Goal: Find specific page/section: Find specific page/section

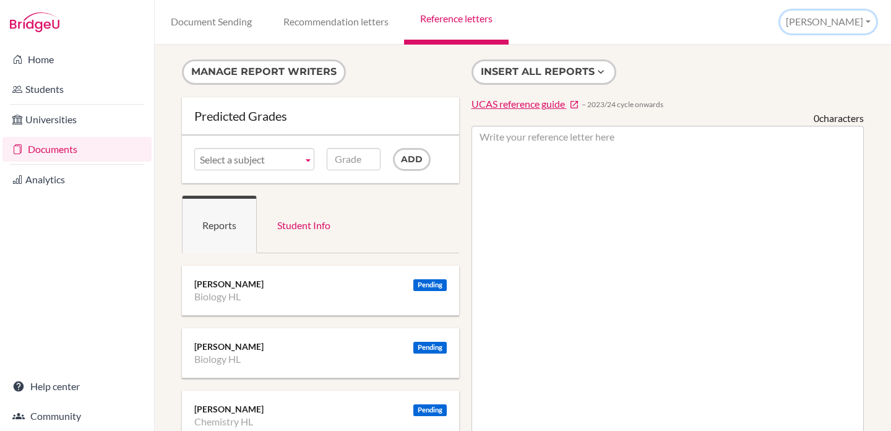
click at [853, 19] on button "[PERSON_NAME]" at bounding box center [828, 22] width 96 height 23
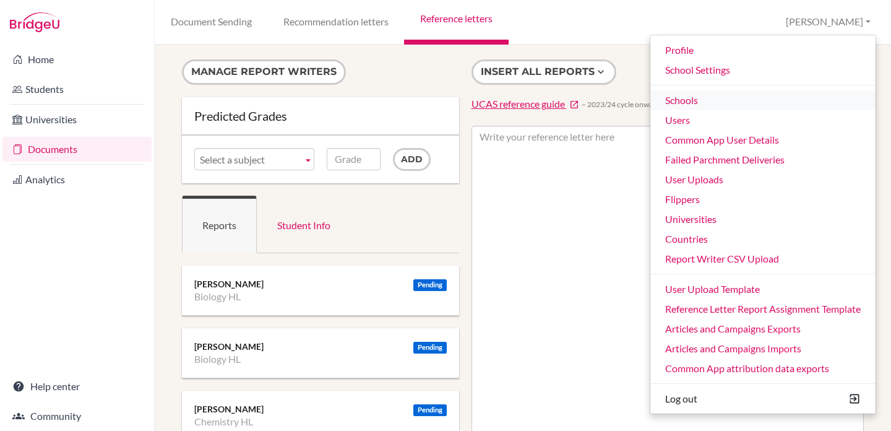
click at [710, 102] on link "Schools" at bounding box center [762, 100] width 225 height 20
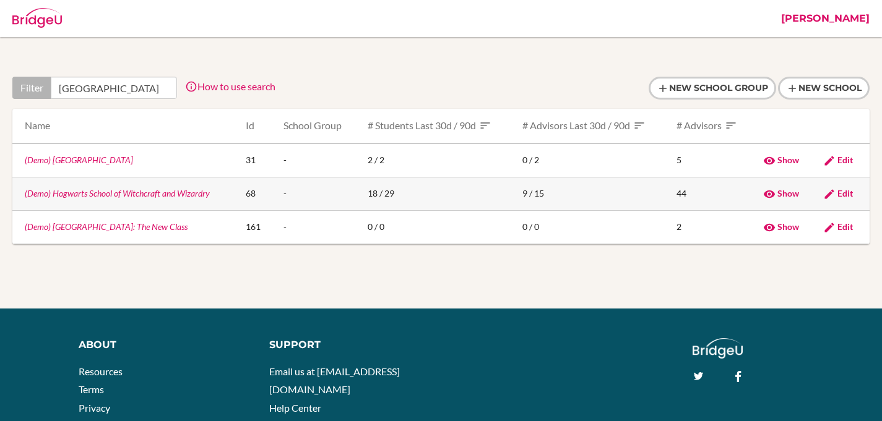
type input "[GEOGRAPHIC_DATA]"
click at [189, 193] on link "(Demo) Hogwarts School of Witchcraft and Wizardry" at bounding box center [117, 193] width 185 height 11
drag, startPoint x: 215, startPoint y: 191, endPoint x: 20, endPoint y: 197, distance: 194.4
click at [20, 197] on td "(Demo) Hogwarts School of Witchcraft and Wizardry" at bounding box center [123, 193] width 223 height 33
copy link "(Demo) Hogwarts School of Witchcraft and Wizardry"
